Goal: Task Accomplishment & Management: Manage account settings

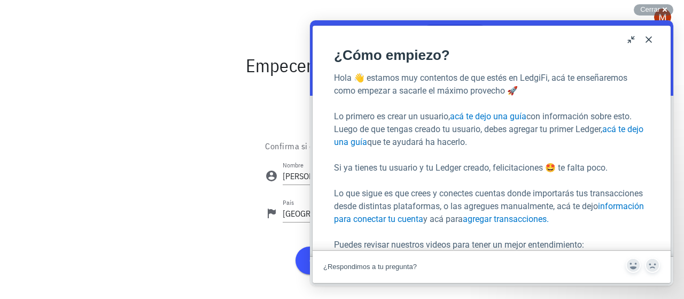
click at [648, 40] on button "Close" at bounding box center [648, 39] width 17 height 17
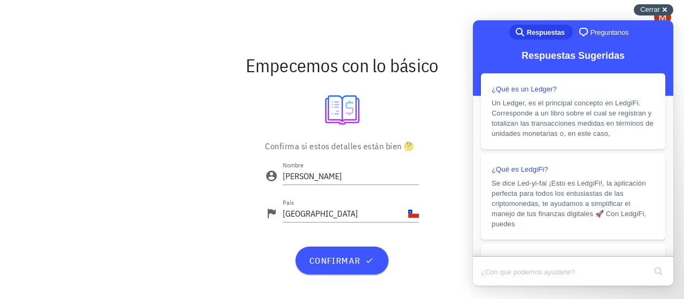
click at [664, 10] on div "Cerrar cross-small" at bounding box center [654, 9] width 40 height 11
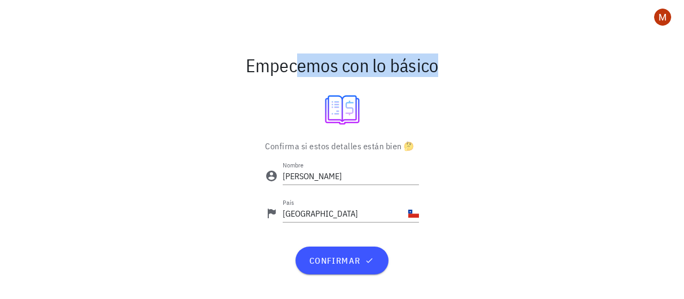
drag, startPoint x: 259, startPoint y: 69, endPoint x: 462, endPoint y: 143, distance: 215.6
click at [459, 136] on div "Empecemos con lo básico Confirma si estos detalles están bien 🤔 Nombre Matias P…" at bounding box center [342, 166] width 633 height 237
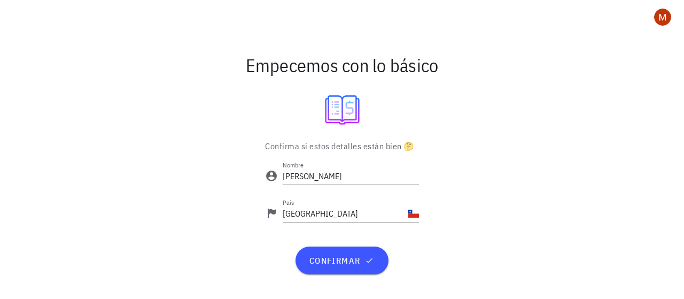
click at [468, 151] on div "Confirma si estos detalles están bien 🤔 Nombre Matias País Chile confirmar" at bounding box center [342, 211] width 633 height 148
click at [457, 150] on div "Confirma si estos detalles están bien 🤔 Nombre Matias País Chile confirmar" at bounding box center [342, 211] width 633 height 148
click at [231, 176] on div "Confirma si estos detalles están bien 🤔 Nombre Matias País Chile confirmar" at bounding box center [342, 211] width 633 height 148
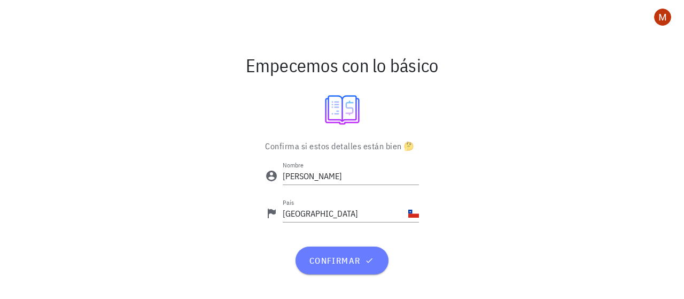
click at [331, 261] on span "confirmar" at bounding box center [341, 260] width 67 height 11
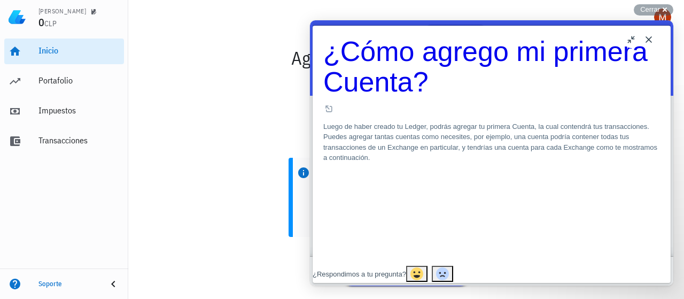
click at [648, 40] on button "Close" at bounding box center [648, 39] width 17 height 17
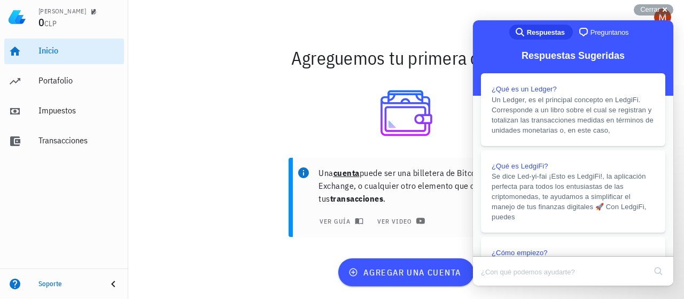
click at [608, 30] on span "Preguntanos" at bounding box center [610, 32] width 38 height 11
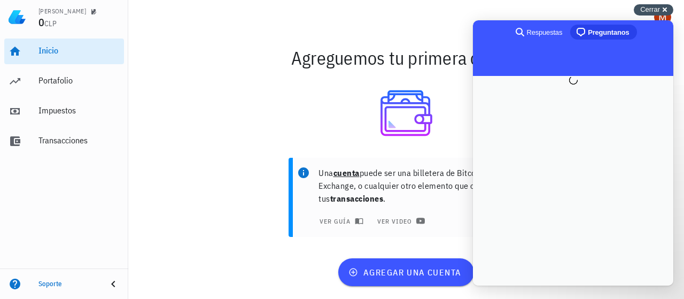
click at [642, 12] on span "Cerrar" at bounding box center [650, 9] width 20 height 8
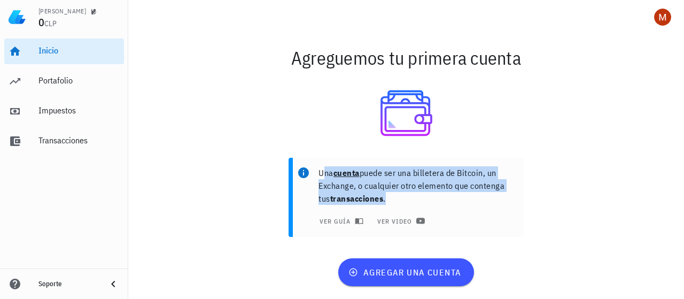
drag, startPoint x: 322, startPoint y: 173, endPoint x: 403, endPoint y: 195, distance: 84.0
click at [403, 195] on p "Una cuenta puede ser una billetera de Bitcoin, un Exchange, o cualquier otro el…" at bounding box center [417, 185] width 197 height 38
click at [403, 194] on p "Una cuenta puede ser una billetera de Bitcoin, un Exchange, o cualquier otro el…" at bounding box center [417, 185] width 197 height 38
drag, startPoint x: 321, startPoint y: 171, endPoint x: 416, endPoint y: 203, distance: 99.7
click at [416, 203] on p "Una cuenta puede ser una billetera de Bitcoin, un Exchange, o cualquier otro el…" at bounding box center [417, 185] width 197 height 38
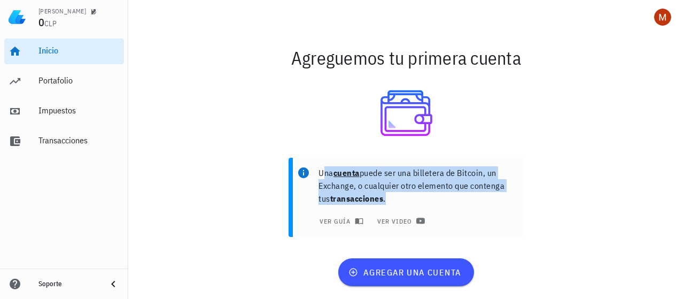
click at [417, 202] on p "Una cuenta puede ser una billetera de Bitcoin, un Exchange, o cualquier otro el…" at bounding box center [417, 185] width 197 height 38
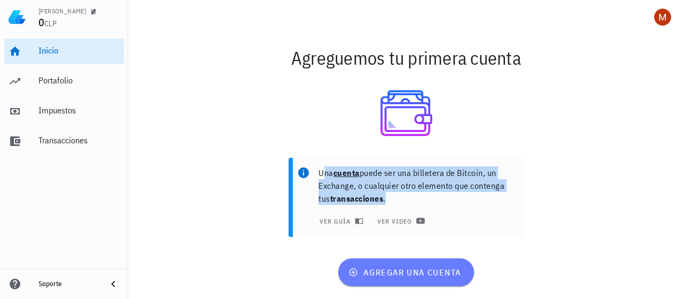
click at [398, 272] on span "agregar una cuenta" at bounding box center [406, 272] width 111 height 11
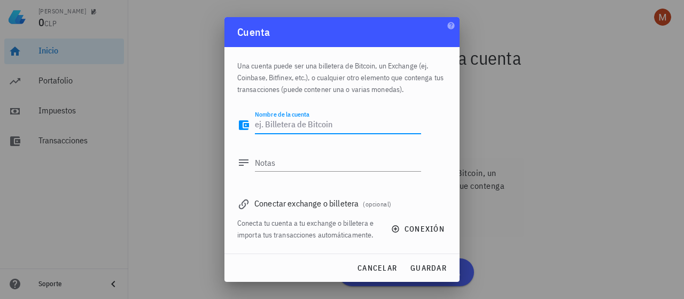
click at [285, 125] on textarea "Nombre de la cuenta" at bounding box center [338, 125] width 166 height 17
click at [327, 122] on textarea "Nombre de la cuenta" at bounding box center [338, 125] width 166 height 17
click at [306, 163] on textarea "Notas" at bounding box center [338, 162] width 166 height 17
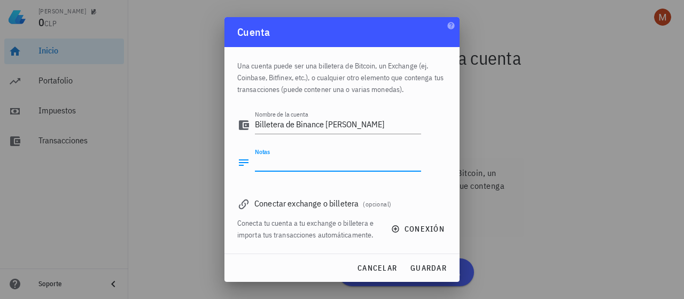
click at [271, 80] on div "Una cuenta puede ser una billetera de Bitcoin, un Exchange (ej. Coinbase, Bitfi…" at bounding box center [341, 74] width 209 height 55
drag, startPoint x: 240, startPoint y: 65, endPoint x: 424, endPoint y: 91, distance: 185.7
click at [424, 90] on div "Una cuenta puede ser una billetera de Bitcoin, un Exchange (ej. Coinbase, Bitfi…" at bounding box center [341, 74] width 209 height 55
click at [424, 91] on div "Una cuenta puede ser una billetera de Bitcoin, un Exchange (ej. Coinbase, Bitfi…" at bounding box center [341, 74] width 209 height 55
click at [430, 90] on div "Una cuenta puede ser una billetera de Bitcoin, un Exchange (ej. Coinbase, Bitfi…" at bounding box center [341, 74] width 209 height 55
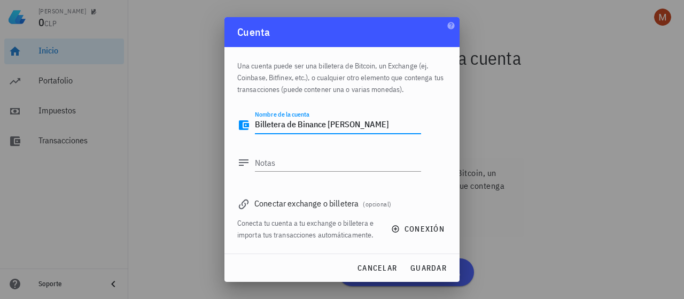
drag, startPoint x: 325, startPoint y: 119, endPoint x: 363, endPoint y: 133, distance: 40.9
click at [363, 133] on textarea "Billetera de Binance Matias" at bounding box center [338, 125] width 166 height 17
type textarea "Billetera de Binance"
click at [345, 97] on div "Una cuenta puede ser una billetera de Bitcoin, un Exchange (ej. Coinbase, Bitfi…" at bounding box center [341, 74] width 209 height 55
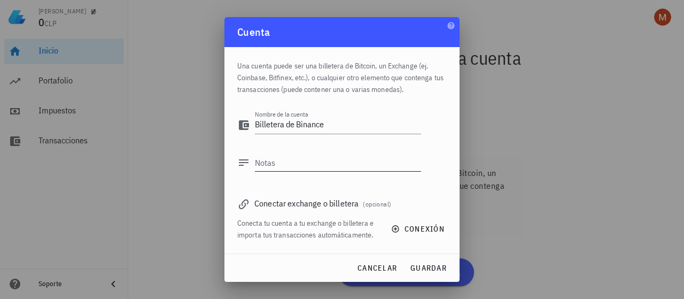
click at [282, 165] on textarea "Notas" at bounding box center [338, 162] width 166 height 17
drag, startPoint x: 252, startPoint y: 66, endPoint x: 406, endPoint y: 92, distance: 156.0
click at [403, 94] on div "Una cuenta puede ser una billetera de Bitcoin, un Exchange (ej. Coinbase, Bitfi…" at bounding box center [341, 74] width 209 height 55
click at [407, 91] on div "Una cuenta puede ser una billetera de Bitcoin, un Exchange (ej. Coinbase, Bitfi…" at bounding box center [341, 74] width 209 height 55
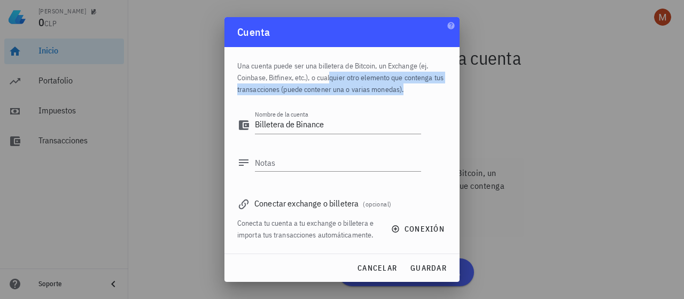
drag, startPoint x: 311, startPoint y: 75, endPoint x: 397, endPoint y: 89, distance: 87.2
click at [393, 90] on div "Una cuenta puede ser una billetera de Bitcoin, un Exchange (ej. Coinbase, Bitfi…" at bounding box center [341, 74] width 209 height 55
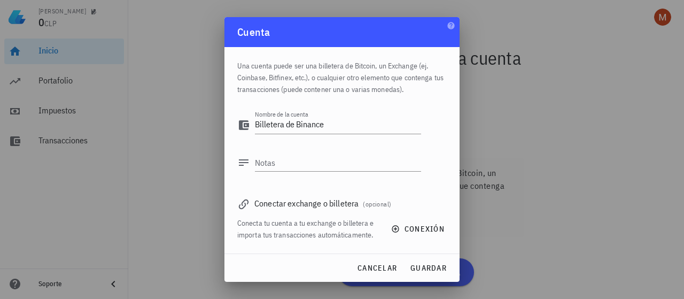
click at [414, 89] on div "Una cuenta puede ser una billetera de Bitcoin, un Exchange (ej. Coinbase, Bitfi…" at bounding box center [341, 74] width 209 height 55
drag, startPoint x: 280, startPoint y: 37, endPoint x: 330, endPoint y: 49, distance: 51.6
click at [325, 33] on div "Cuenta" at bounding box center [341, 32] width 235 height 30
click at [452, 24] on icon "button" at bounding box center [451, 25] width 9 height 9
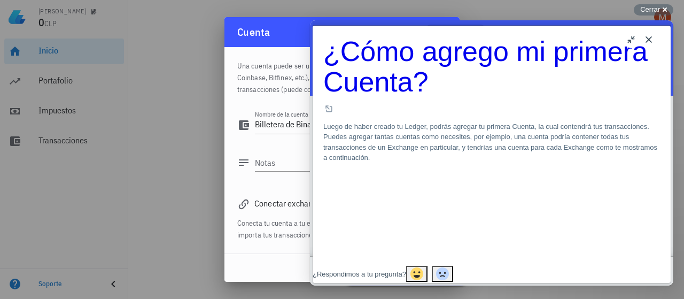
click at [301, 32] on div "Cuenta" at bounding box center [341, 32] width 235 height 30
click at [648, 42] on button "Close" at bounding box center [648, 39] width 17 height 17
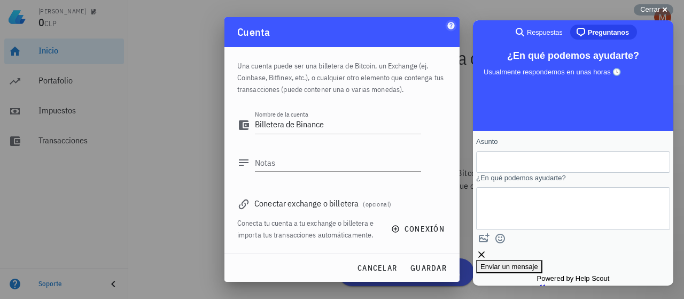
click at [449, 24] on icon "button" at bounding box center [450, 25] width 7 height 7
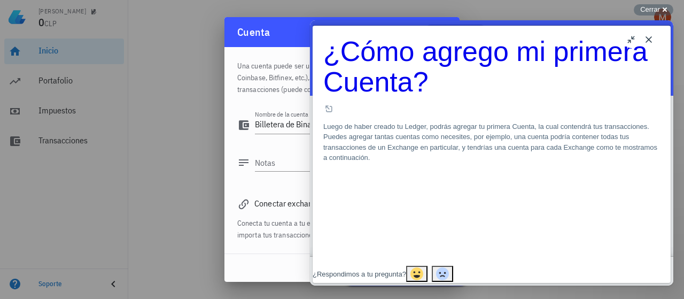
click at [653, 42] on button "Close" at bounding box center [648, 39] width 17 height 17
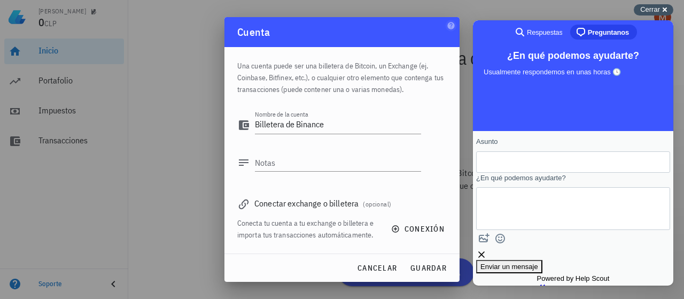
click at [665, 11] on div "Cerrar cross-small" at bounding box center [654, 9] width 40 height 11
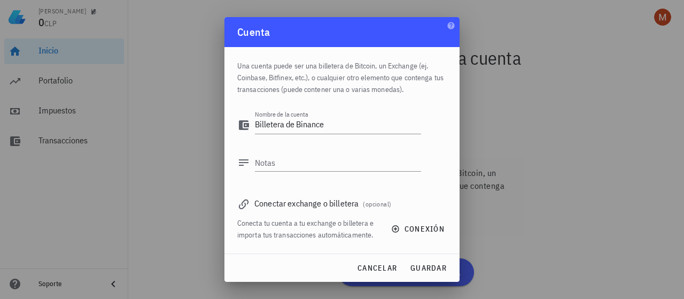
click at [291, 205] on div "Conectar exchange o billetera (opcional)" at bounding box center [341, 203] width 209 height 15
click at [418, 227] on span "conexión" at bounding box center [418, 229] width 51 height 10
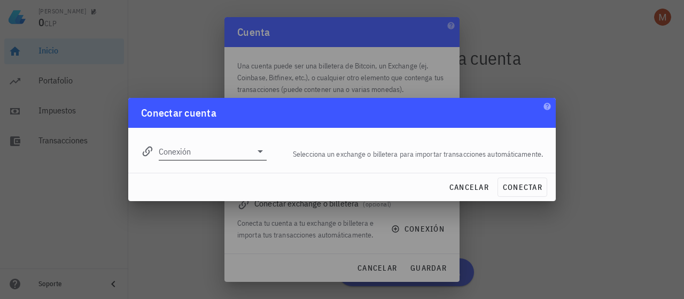
click at [250, 151] on input "Conexión" at bounding box center [205, 151] width 93 height 17
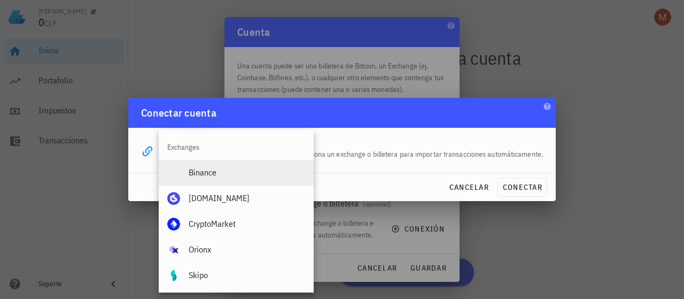
click at [213, 170] on div "Binance" at bounding box center [247, 172] width 117 height 10
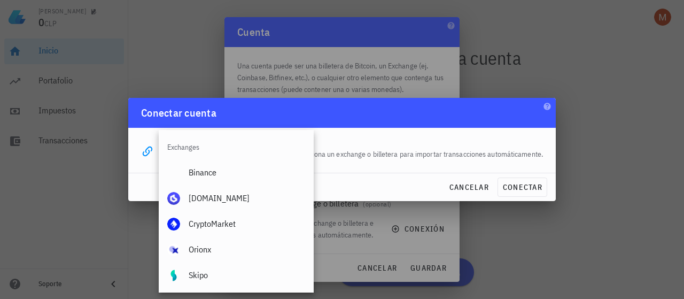
type input "Binance"
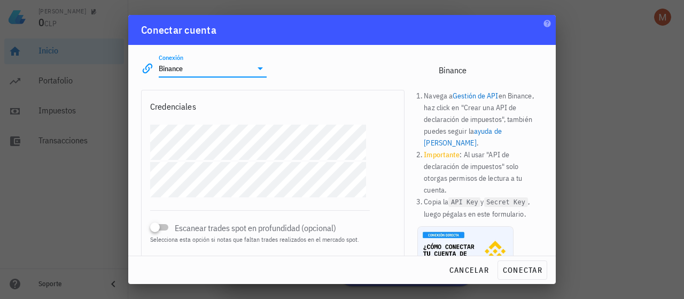
scroll to position [63, 0]
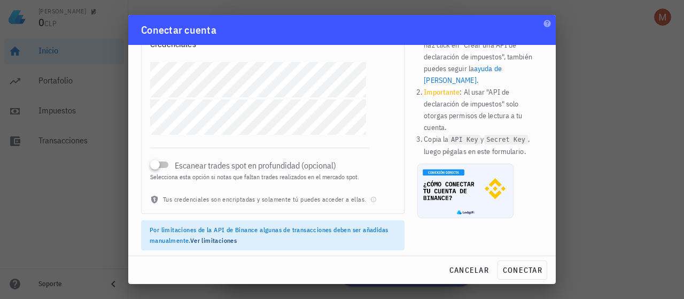
click at [212, 240] on link "Ver limitaciones" at bounding box center [213, 240] width 46 height 8
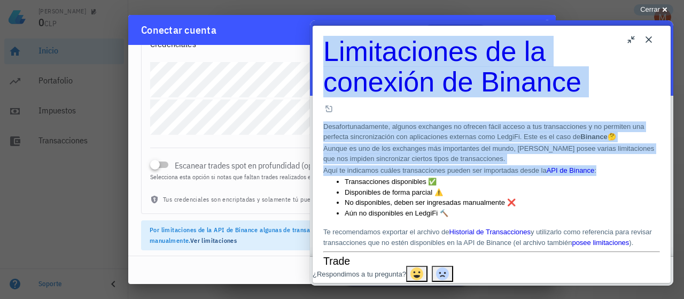
drag, startPoint x: 331, startPoint y: 53, endPoint x: 373, endPoint y: 187, distance: 139.8
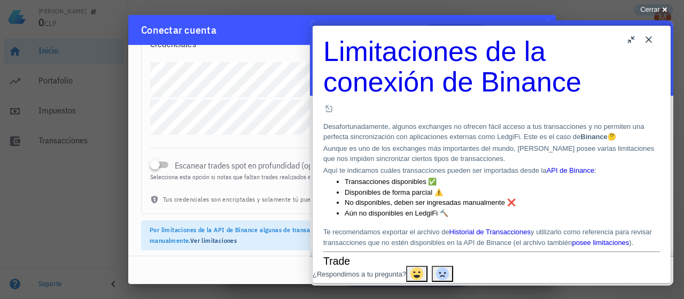
click at [373, 187] on li "Transacciones disponibles ✅" at bounding box center [502, 181] width 315 height 11
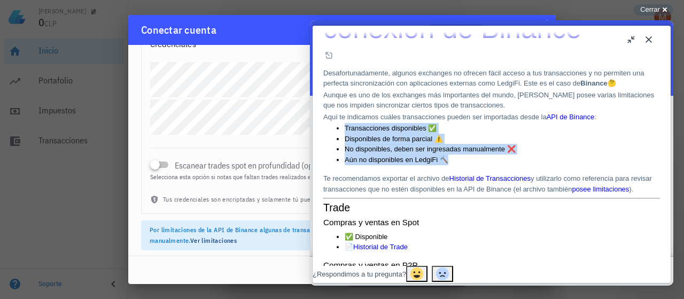
drag, startPoint x: 341, startPoint y: 151, endPoint x: 487, endPoint y: 201, distance: 154.8
click at [487, 165] on ul "Transacciones disponibles ✅ Disponibles de forma parcial ⚠️ No disponibles, deb…" at bounding box center [491, 144] width 337 height 42
click at [487, 165] on li "Aún no disponibles en LedgiFi 🔨" at bounding box center [502, 159] width 315 height 11
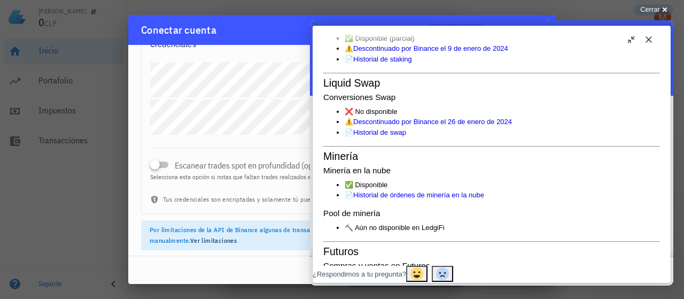
scroll to position [802, 0]
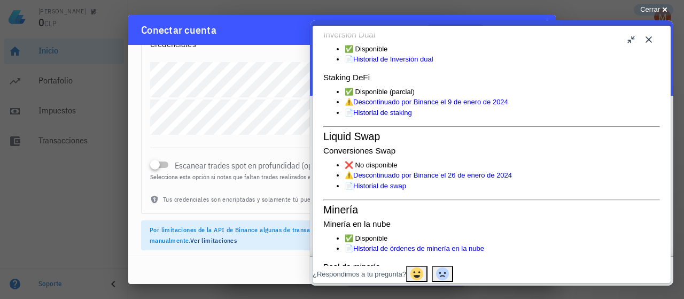
drag, startPoint x: 396, startPoint y: 129, endPoint x: 415, endPoint y: 92, distance: 40.9
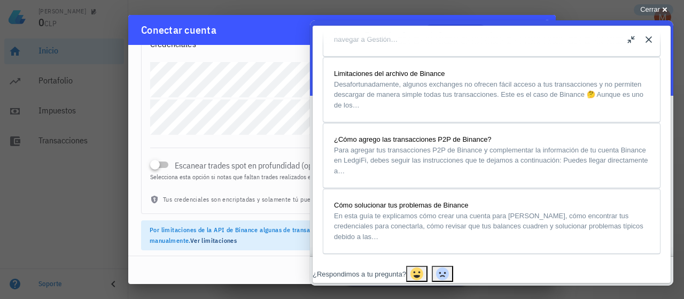
scroll to position [2359, 0]
click at [648, 39] on button "Close" at bounding box center [648, 39] width 17 height 17
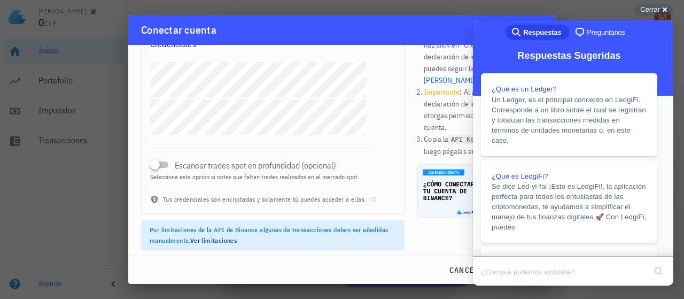
scroll to position [2125, 0]
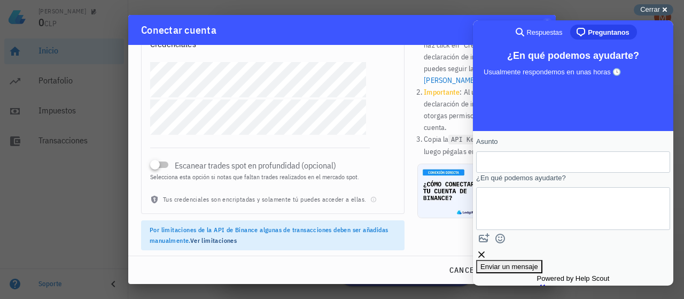
click at [662, 8] on div "Cerrar cross-small" at bounding box center [654, 9] width 40 height 11
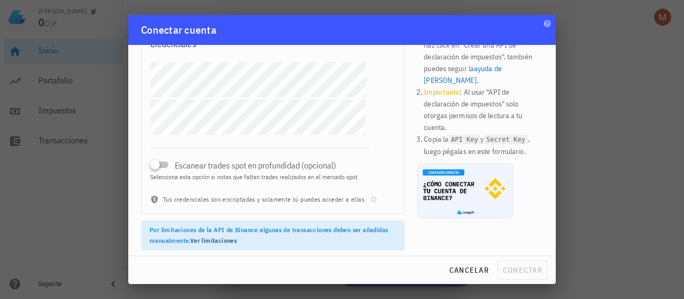
click at [240, 206] on div "Tus credenciales son encriptadas y solamente tú puedes acceder a ellas." at bounding box center [273, 203] width 262 height 19
click at [384, 100] on div "Escanear trades spot en profundidad (opcional) Selecciona esta opción si notas …" at bounding box center [273, 128] width 262 height 132
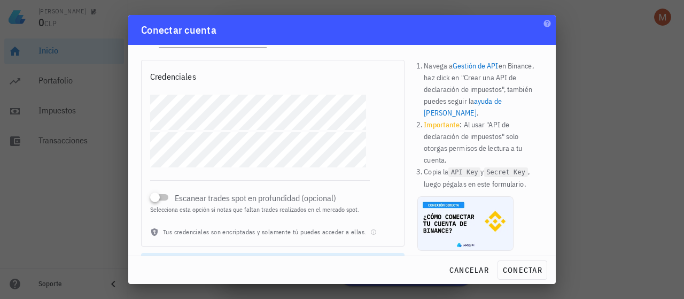
scroll to position [63, 0]
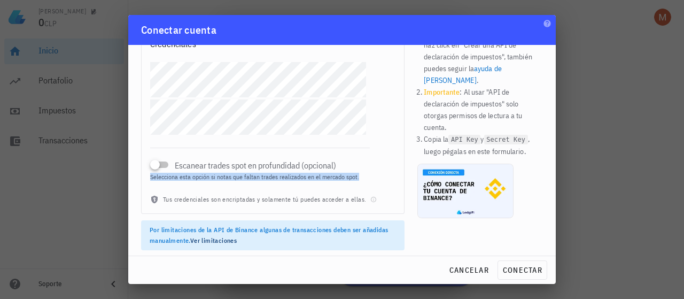
drag, startPoint x: 150, startPoint y: 176, endPoint x: 362, endPoint y: 180, distance: 212.7
click at [361, 180] on div "Selecciona esta opción si notas que faltan trades realizados en el mercado spot." at bounding box center [260, 177] width 220 height 7
click at [362, 180] on div "Selecciona esta opción si notas que faltan trades realizados en el mercado spot." at bounding box center [260, 177] width 220 height 7
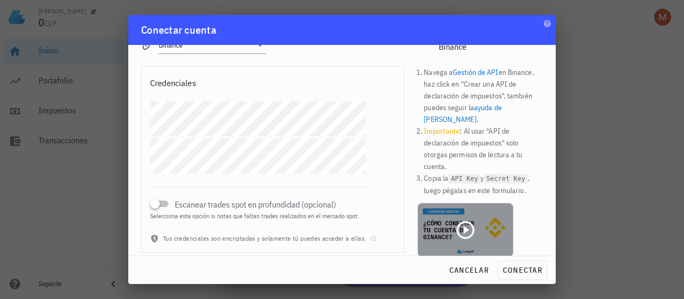
scroll to position [0, 0]
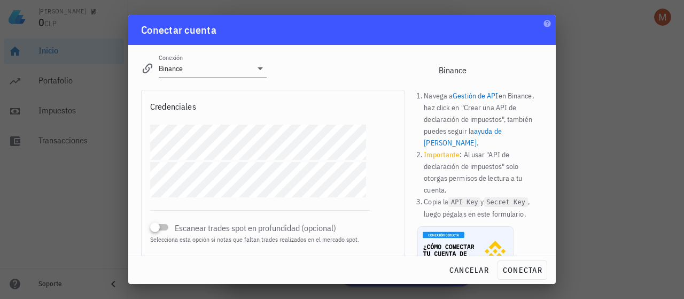
click at [488, 130] on link "ayuda de Binance" at bounding box center [462, 136] width 77 height 21
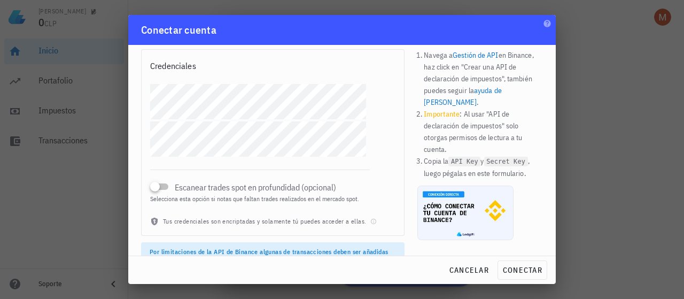
scroll to position [63, 0]
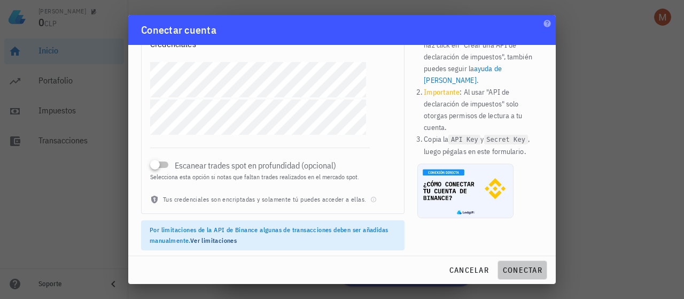
click at [526, 266] on span "conectar" at bounding box center [522, 270] width 40 height 10
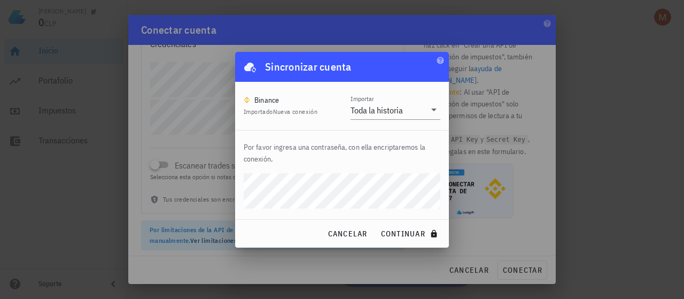
click button "continuar" at bounding box center [410, 233] width 68 height 19
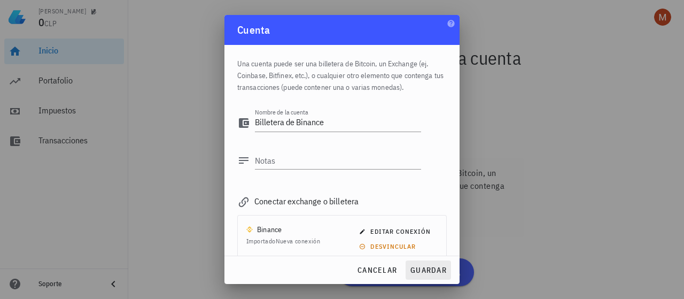
scroll to position [19, 0]
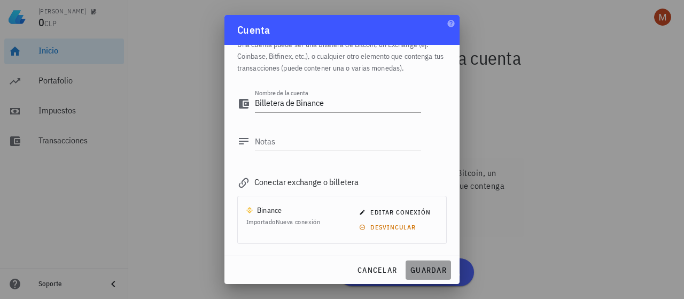
click at [427, 267] on span "guardar" at bounding box center [428, 270] width 37 height 10
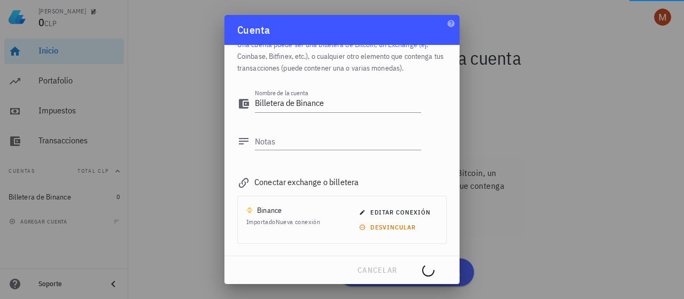
click at [628, 152] on div at bounding box center [342, 149] width 684 height 299
click at [468, 54] on div at bounding box center [342, 149] width 684 height 299
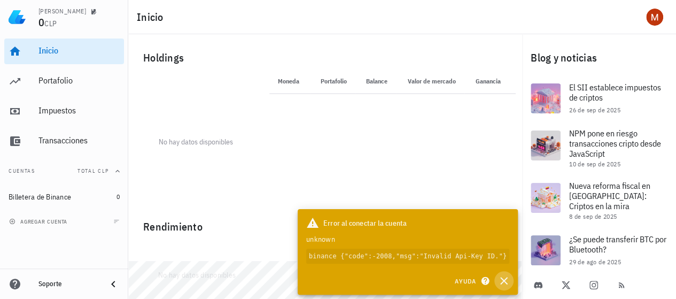
click at [502, 277] on icon "button" at bounding box center [504, 280] width 13 height 13
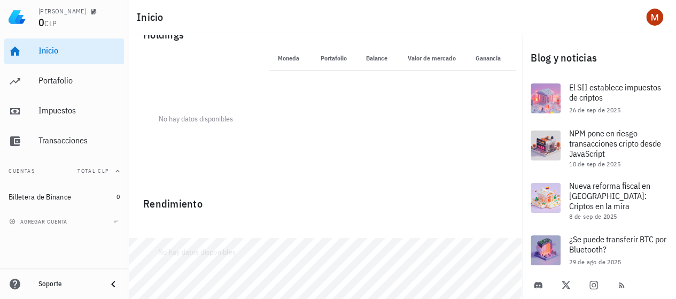
scroll to position [0, 0]
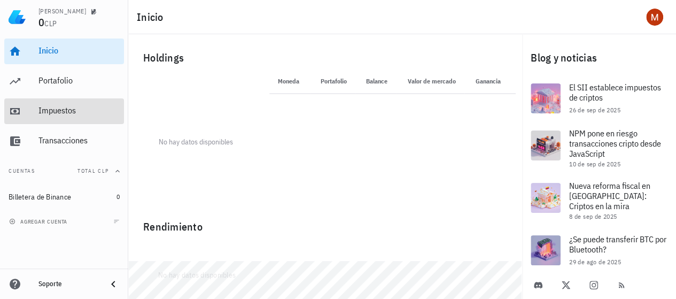
click at [63, 112] on div "Impuestos" at bounding box center [78, 110] width 81 height 10
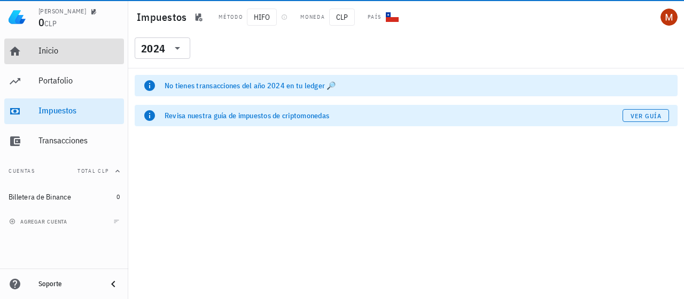
click at [57, 56] on div "Inicio" at bounding box center [78, 50] width 81 height 10
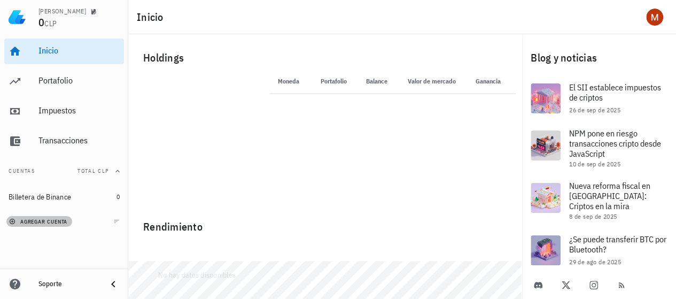
click at [47, 225] on button "agregar cuenta" at bounding box center [39, 221] width 66 height 11
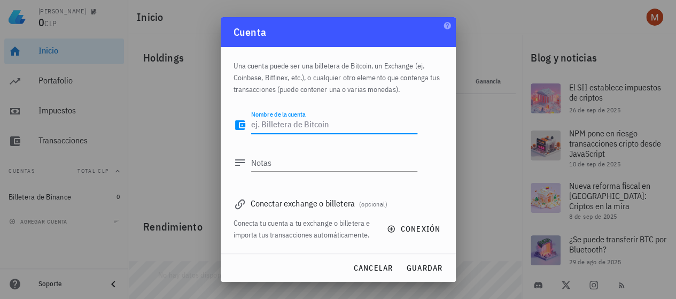
click at [294, 123] on textarea "Nombre de la cuenta" at bounding box center [334, 125] width 166 height 17
type textarea "prueba"
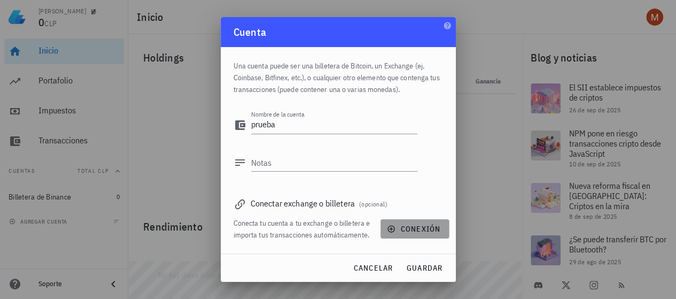
click at [412, 221] on button "conexión" at bounding box center [415, 228] width 68 height 19
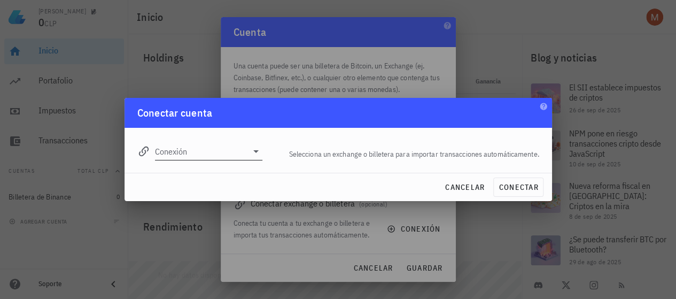
click at [208, 137] on div "Conexión" at bounding box center [200, 148] width 126 height 24
click at [197, 153] on input "Conexión" at bounding box center [201, 151] width 93 height 17
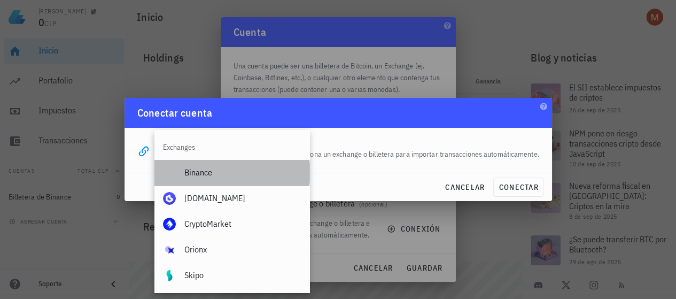
click at [205, 176] on div "Binance" at bounding box center [242, 172] width 117 height 10
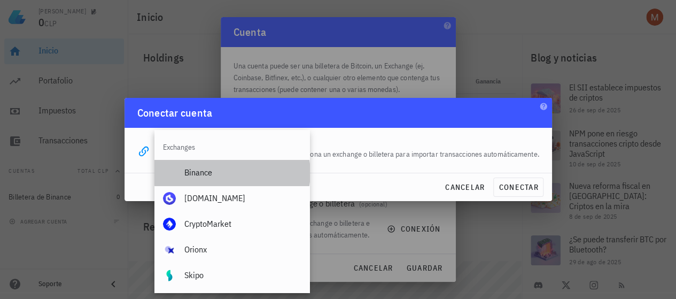
type input "Binance"
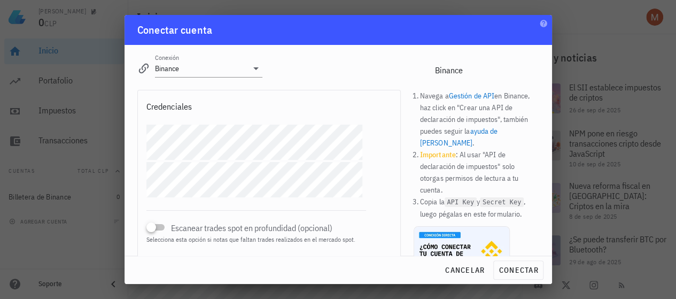
scroll to position [63, 0]
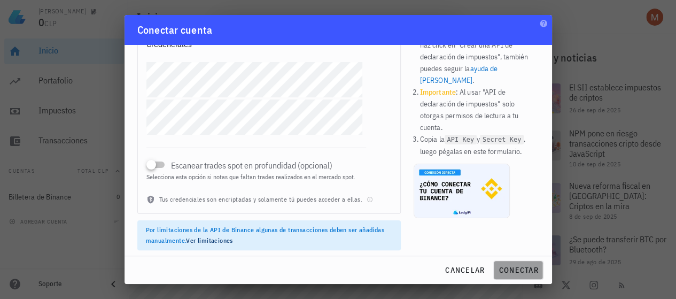
click at [519, 270] on span "conectar" at bounding box center [518, 270] width 40 height 10
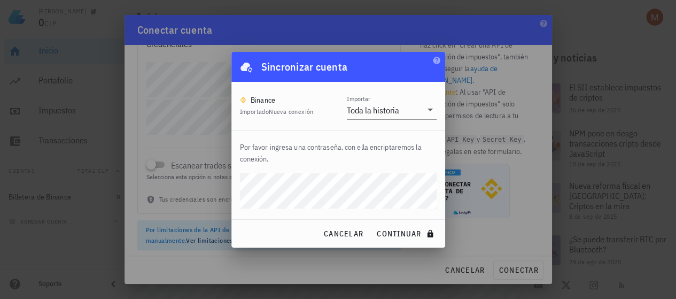
click button "continuar" at bounding box center [406, 233] width 68 height 19
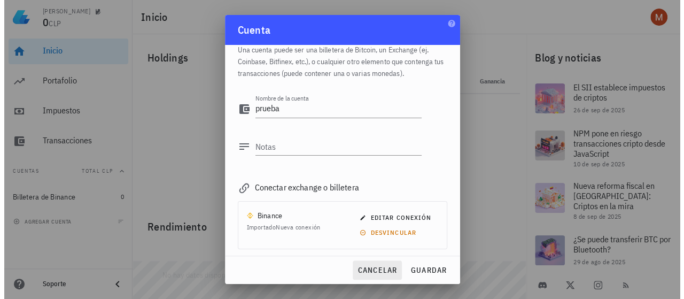
scroll to position [19, 0]
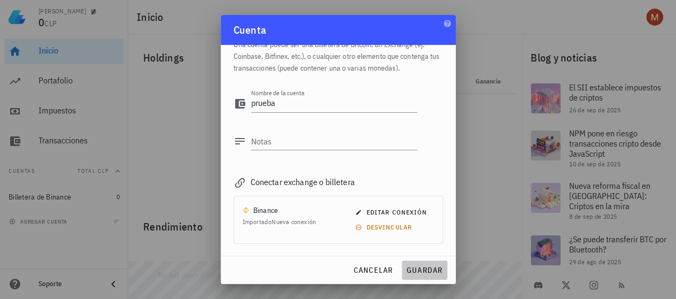
click at [416, 270] on span "guardar" at bounding box center [424, 270] width 37 height 10
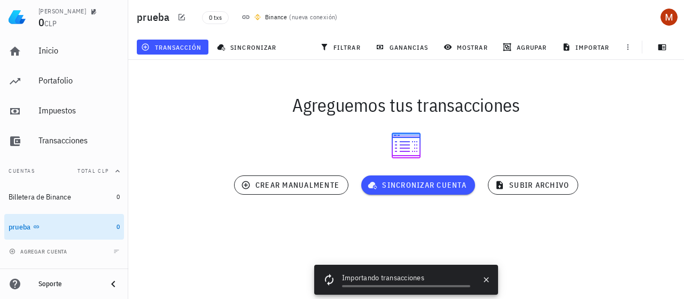
click at [409, 142] on div at bounding box center [406, 145] width 556 height 34
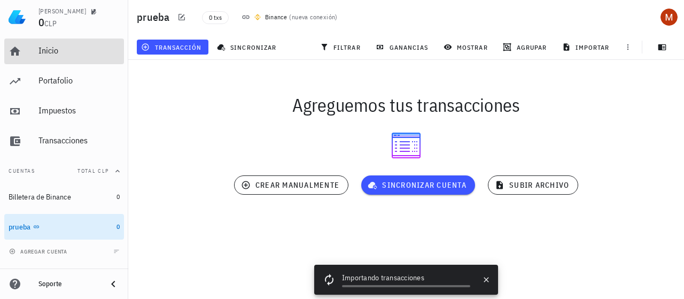
click at [45, 58] on div "Inicio" at bounding box center [78, 51] width 81 height 24
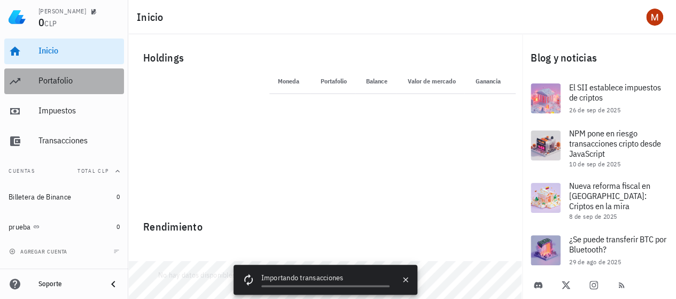
click at [57, 81] on div "Portafolio" at bounding box center [78, 80] width 81 height 10
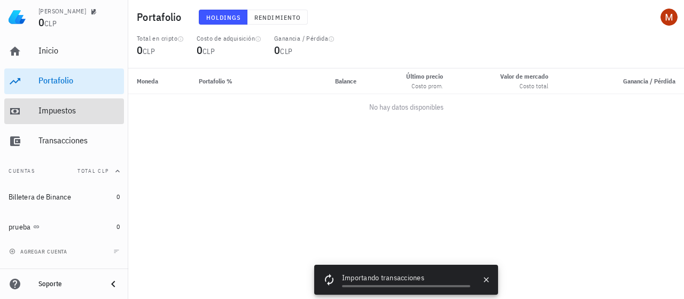
click at [61, 107] on div "Impuestos" at bounding box center [78, 110] width 81 height 10
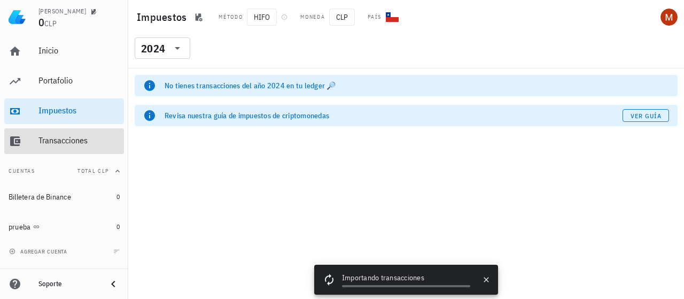
click at [73, 135] on div "Transacciones" at bounding box center [78, 141] width 81 height 24
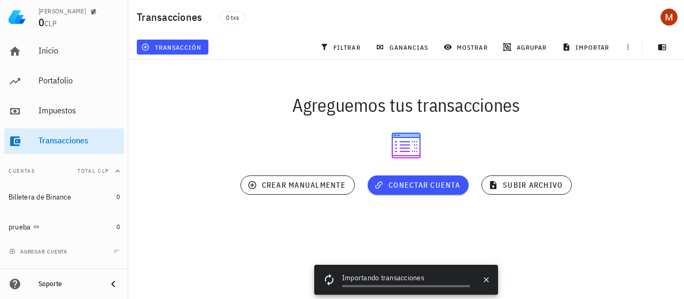
click at [556, 112] on div "Agreguemos tus transacciones" at bounding box center [406, 105] width 569 height 34
click at [628, 49] on icon "button" at bounding box center [628, 47] width 2 height 6
click at [627, 45] on icon "button" at bounding box center [628, 47] width 9 height 9
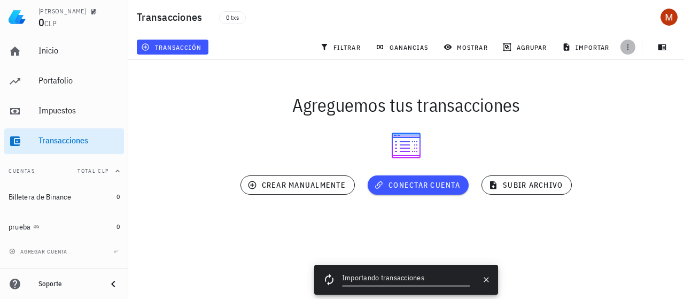
click at [627, 43] on icon "button" at bounding box center [628, 47] width 9 height 9
click at [239, 17] on span "0 txs" at bounding box center [232, 17] width 27 height 13
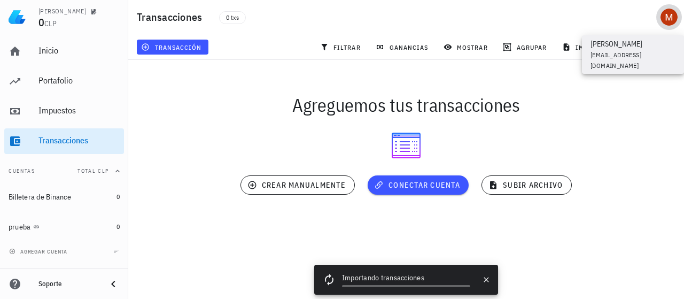
click at [671, 16] on div "avatar" at bounding box center [669, 17] width 17 height 17
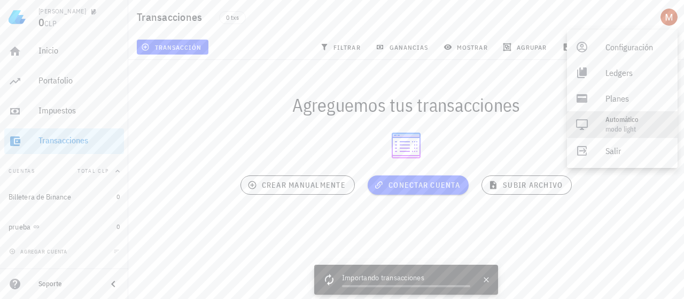
click at [639, 131] on div "modo Light" at bounding box center [638, 129] width 64 height 9
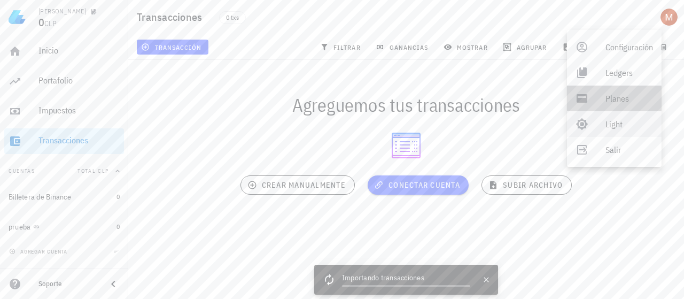
click at [631, 106] on div "Planes" at bounding box center [630, 98] width 48 height 21
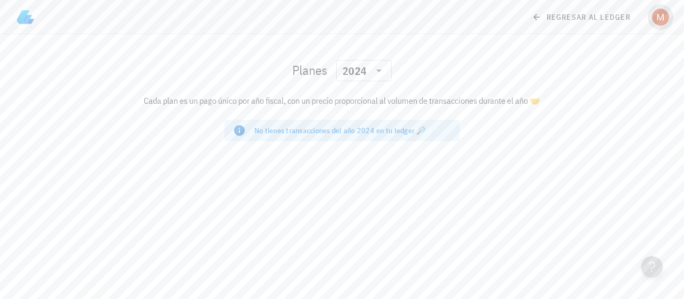
click at [656, 25] on div "avatar" at bounding box center [660, 17] width 17 height 17
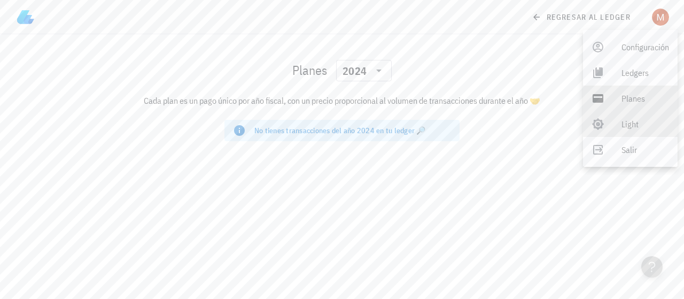
click at [640, 123] on div "Light" at bounding box center [646, 123] width 48 height 21
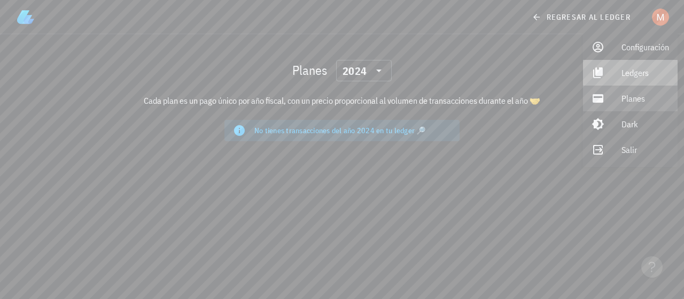
click at [641, 76] on div "Ledgers" at bounding box center [646, 72] width 48 height 21
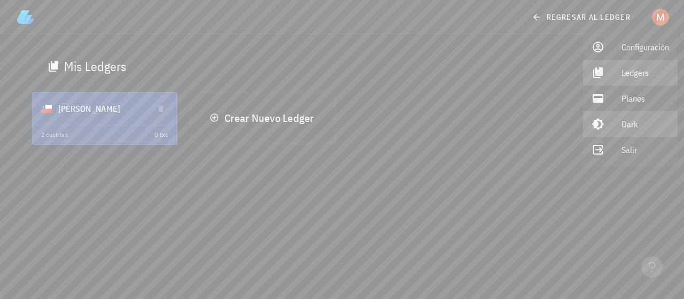
click at [643, 123] on div "Dark" at bounding box center [646, 123] width 48 height 21
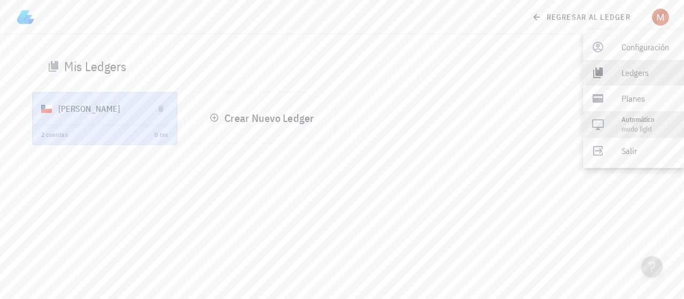
click at [643, 123] on div "Automático" at bounding box center [649, 119] width 54 height 9
click at [643, 123] on div "Light" at bounding box center [646, 123] width 48 height 21
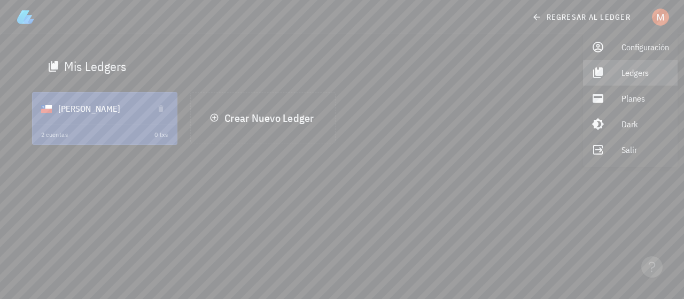
click at [27, 21] on img at bounding box center [25, 17] width 17 height 17
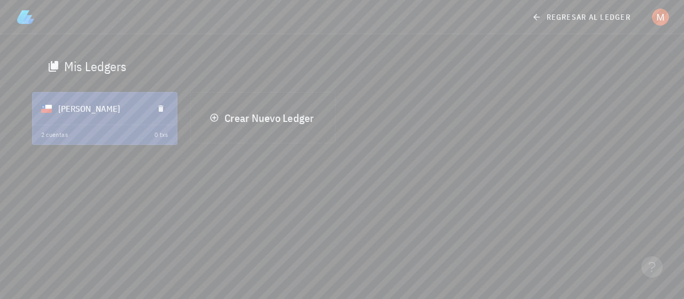
click at [76, 111] on div "[PERSON_NAME]" at bounding box center [101, 109] width 87 height 28
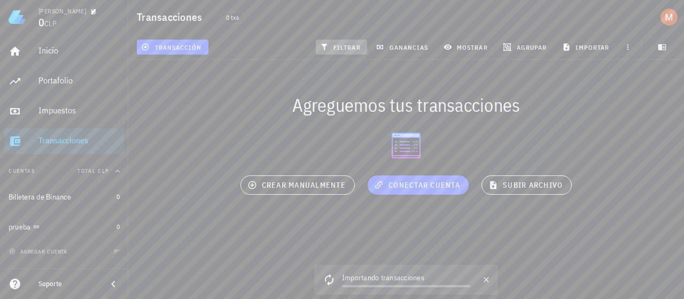
click at [345, 44] on span "filtrar" at bounding box center [341, 47] width 38 height 9
click at [346, 43] on span "filtrar" at bounding box center [341, 47] width 38 height 9
click at [398, 37] on div "ganancias" at bounding box center [403, 46] width 68 height 19
click at [407, 55] on div "ganancias" at bounding box center [403, 46] width 68 height 19
click at [407, 46] on span "ganancias" at bounding box center [403, 47] width 50 height 9
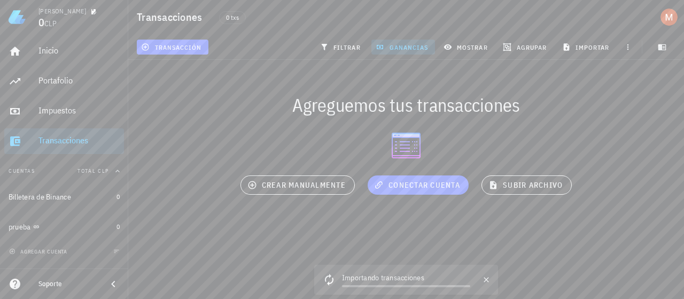
click at [407, 46] on span "ganancias" at bounding box center [403, 47] width 50 height 9
click at [459, 45] on span "mostrar" at bounding box center [467, 47] width 42 height 9
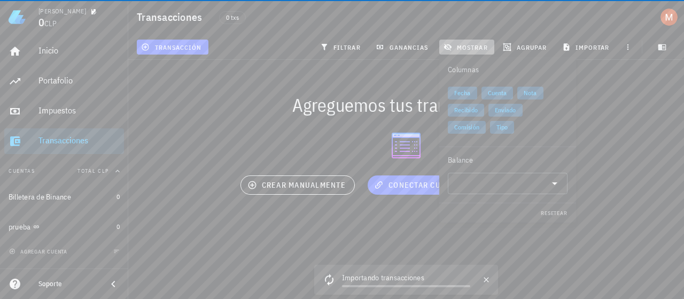
click at [460, 45] on span "mostrar" at bounding box center [467, 47] width 42 height 9
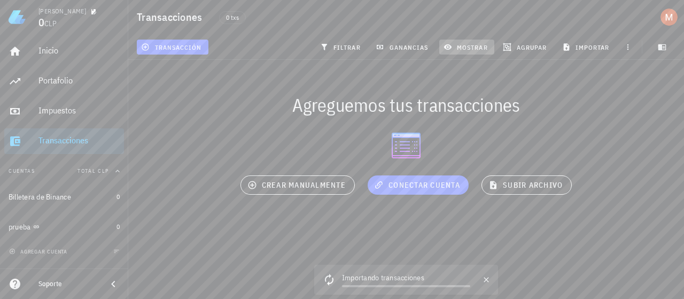
click at [464, 44] on span "mostrar" at bounding box center [467, 47] width 42 height 9
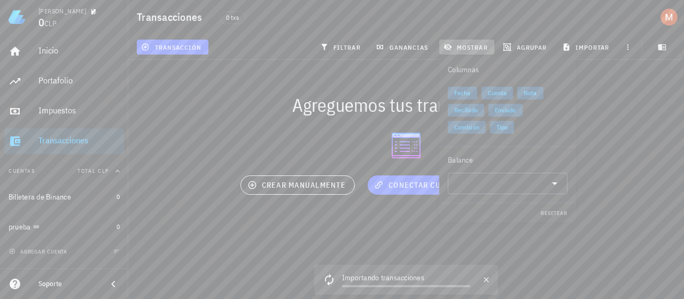
click at [476, 49] on span "mostrar" at bounding box center [467, 47] width 42 height 9
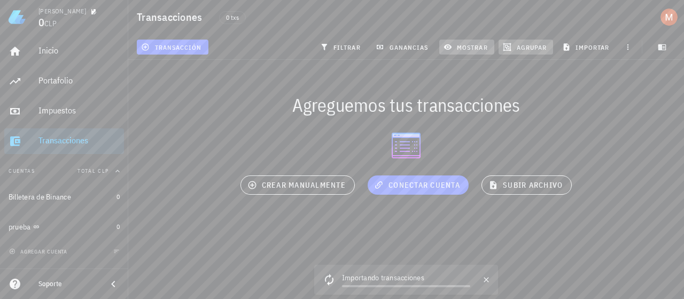
click at [519, 45] on span "agrupar" at bounding box center [526, 47] width 42 height 9
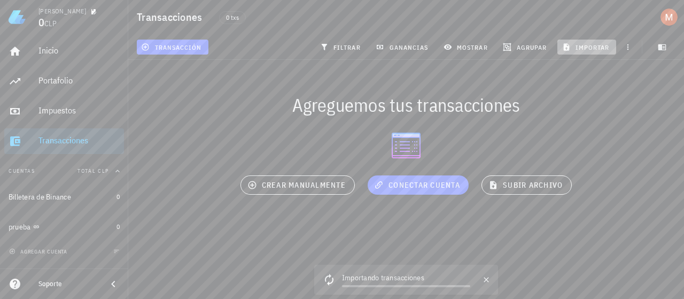
click at [575, 46] on span "importar" at bounding box center [586, 47] width 45 height 9
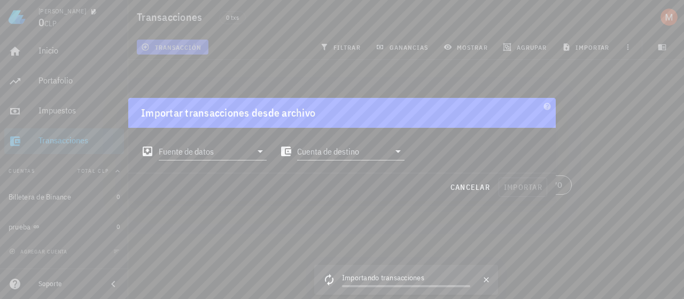
click at [603, 161] on div at bounding box center [342, 149] width 684 height 299
click at [467, 192] on button "cancelar" at bounding box center [470, 186] width 49 height 19
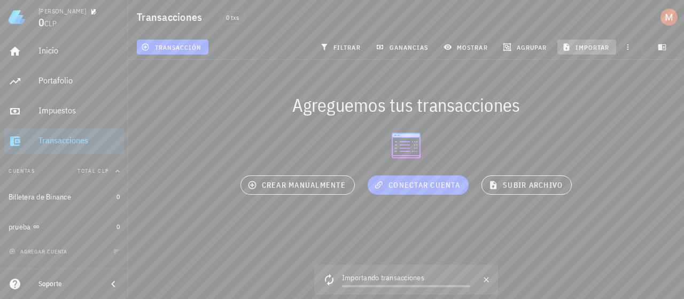
click at [587, 44] on span "importar" at bounding box center [586, 47] width 45 height 9
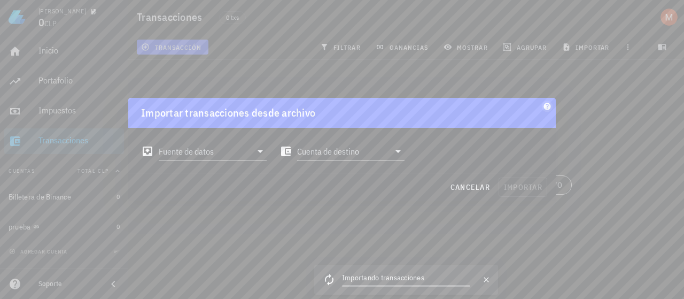
click at [546, 107] on icon "button" at bounding box center [547, 106] width 7 height 7
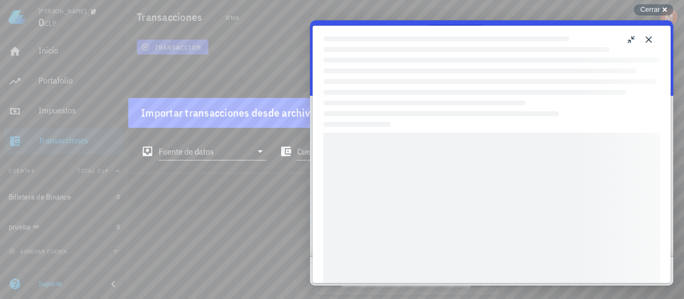
click at [651, 44] on button "Close" at bounding box center [648, 39] width 17 height 17
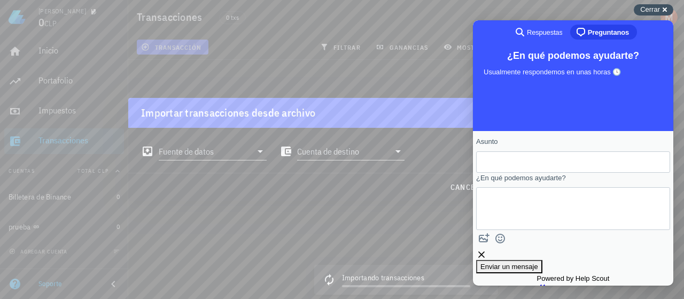
click at [653, 5] on span "Cerrar" at bounding box center [650, 9] width 20 height 8
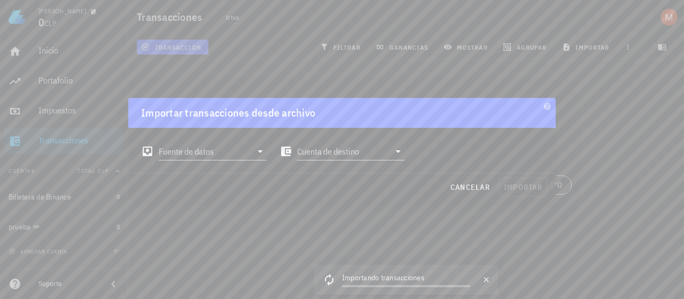
click at [581, 96] on div at bounding box center [342, 149] width 684 height 299
click at [626, 47] on div at bounding box center [342, 149] width 684 height 299
click at [589, 146] on div at bounding box center [342, 149] width 684 height 299
click at [479, 190] on span "cancelar" at bounding box center [470, 187] width 40 height 10
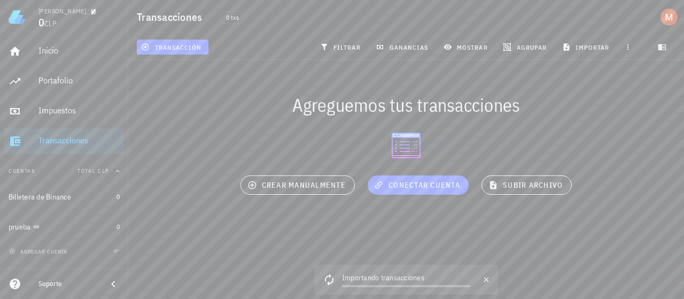
click at [176, 143] on div at bounding box center [406, 145] width 556 height 34
click at [5, 15] on div "Matias 0 CLP" at bounding box center [64, 17] width 128 height 34
click at [14, 15] on img at bounding box center [17, 17] width 17 height 17
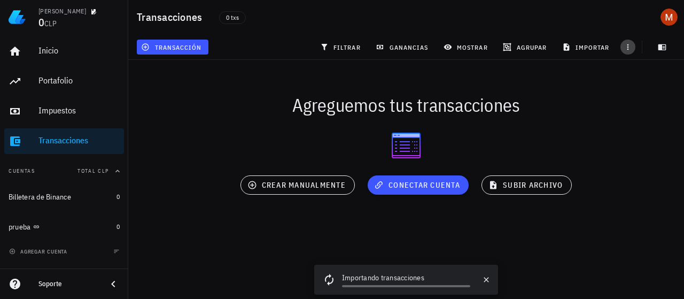
click at [630, 46] on icon "button" at bounding box center [628, 47] width 9 height 9
click at [577, 46] on span "importar" at bounding box center [586, 47] width 45 height 9
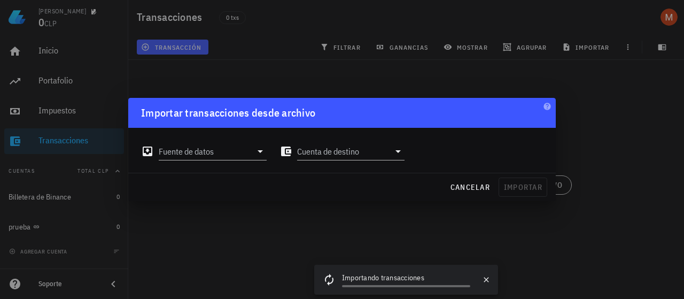
click at [179, 169] on div "Fuente de datos Cuenta de destino" at bounding box center [342, 150] width 428 height 45
click at [189, 153] on input "Fuente de datos" at bounding box center [205, 151] width 93 height 17
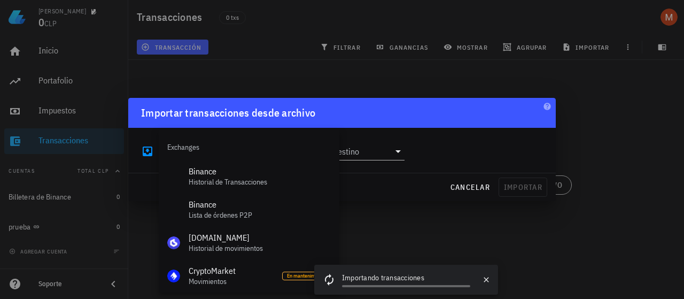
click at [355, 67] on div at bounding box center [342, 149] width 684 height 299
